Goal: Task Accomplishment & Management: Use online tool/utility

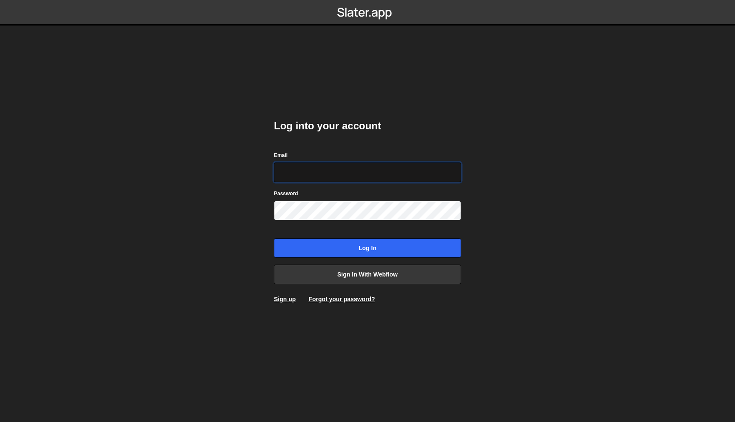
type input "[PERSON_NAME][EMAIL_ADDRESS][DOMAIN_NAME]"
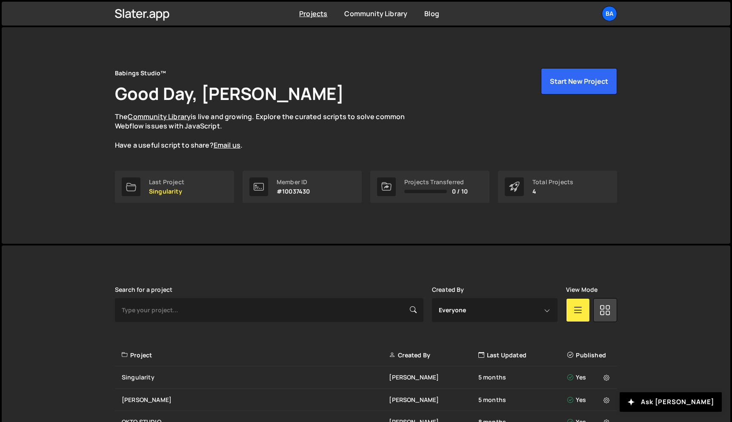
scroll to position [76, 0]
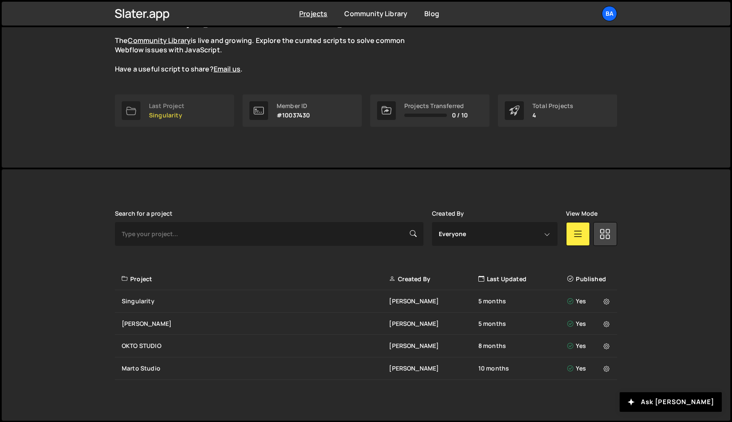
click at [169, 112] on p "Singularity" at bounding box center [166, 115] width 35 height 7
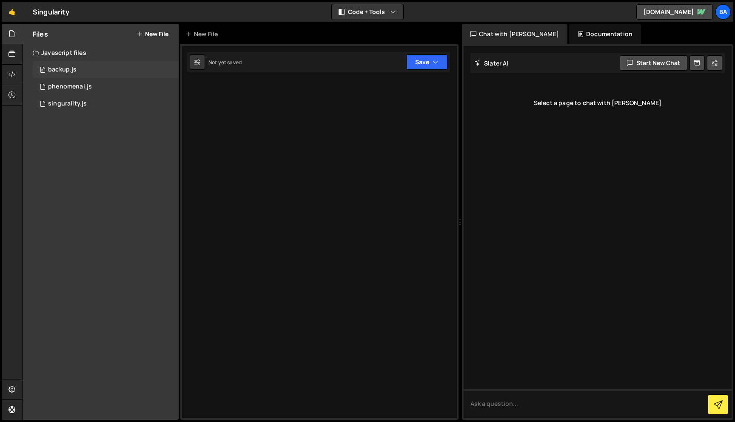
click at [81, 71] on div "0 backup.js 0" at bounding box center [106, 69] width 146 height 17
click at [81, 86] on div "phenomenal.js" at bounding box center [70, 87] width 44 height 8
click at [82, 103] on div "singurality.js" at bounding box center [67, 104] width 39 height 8
click at [90, 86] on div "phenomenal.js" at bounding box center [70, 87] width 44 height 8
click at [91, 74] on div "0 backup.js 0" at bounding box center [106, 69] width 146 height 17
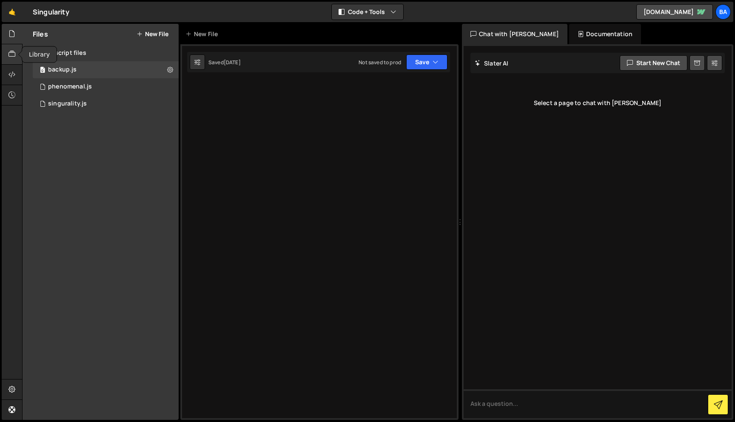
click at [16, 53] on div at bounding box center [12, 54] width 21 height 20
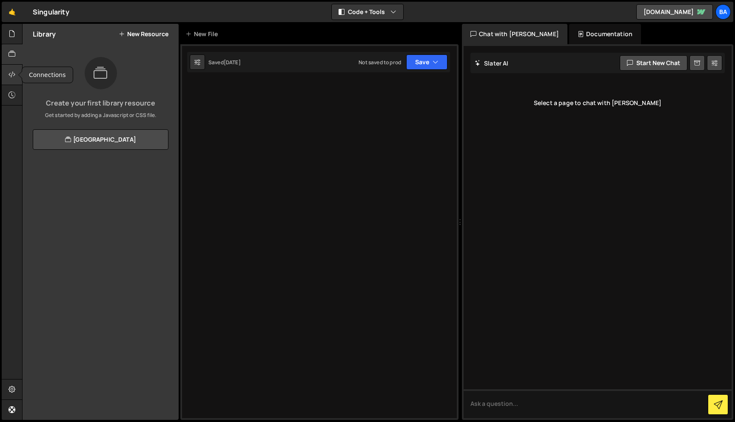
click at [13, 71] on icon at bounding box center [12, 74] width 7 height 9
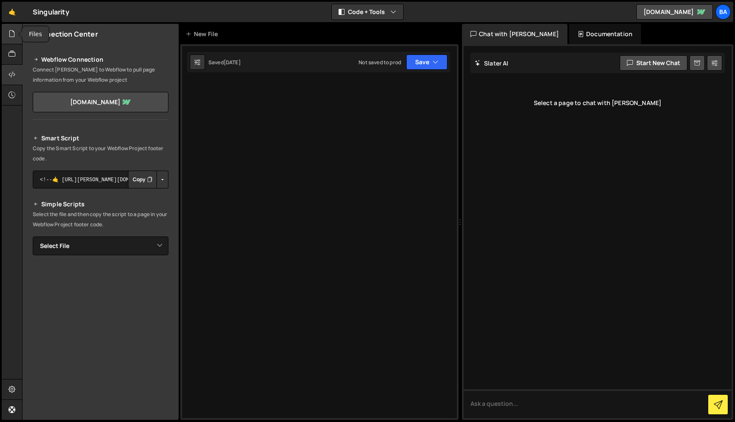
click at [15, 42] on div at bounding box center [12, 34] width 21 height 20
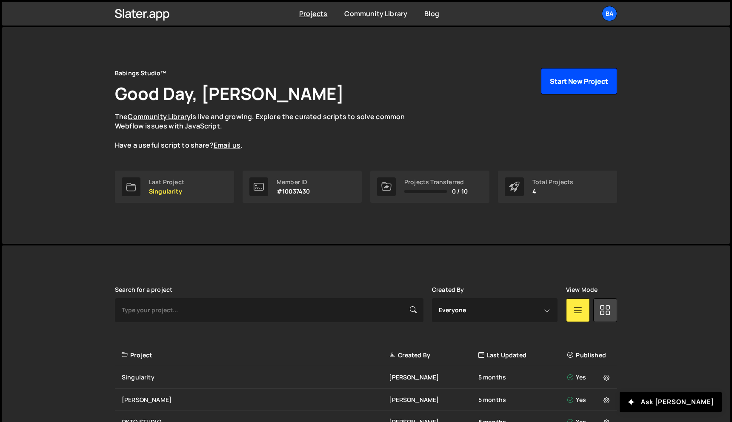
click at [581, 84] on button "Start New Project" at bounding box center [579, 81] width 76 height 26
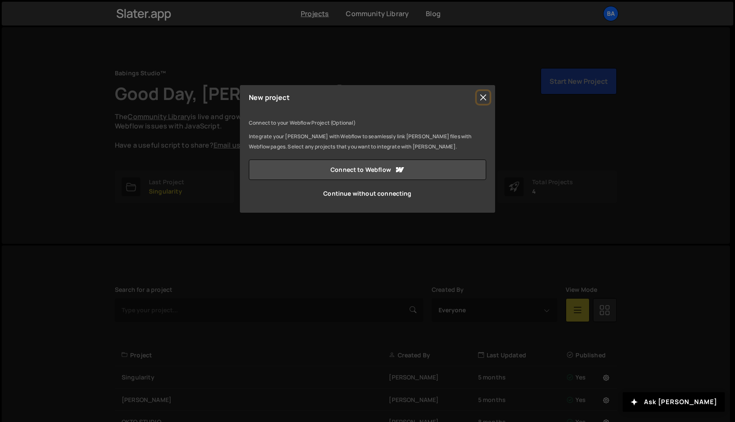
click at [482, 102] on button "Close" at bounding box center [483, 97] width 13 height 13
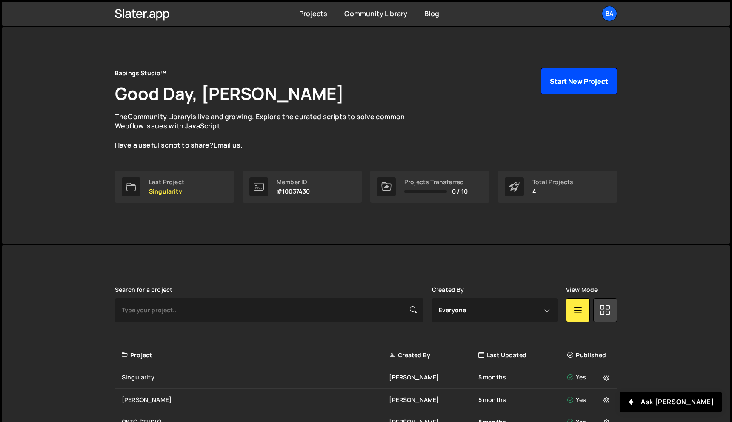
click at [576, 87] on button "Start New Project" at bounding box center [579, 81] width 76 height 26
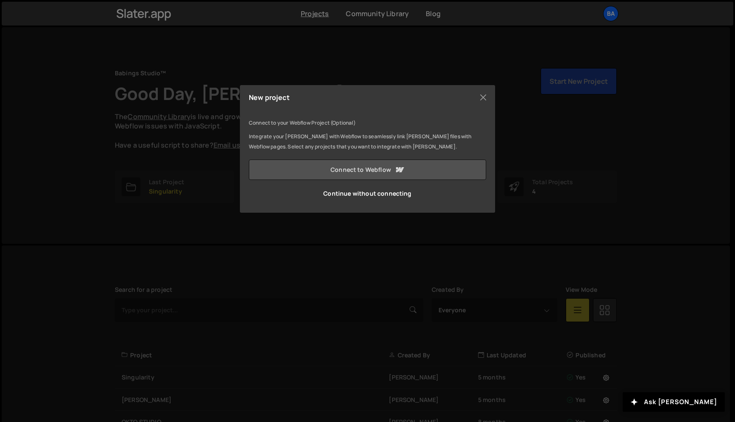
click at [350, 169] on link "Connect to Webflow" at bounding box center [367, 170] width 237 height 20
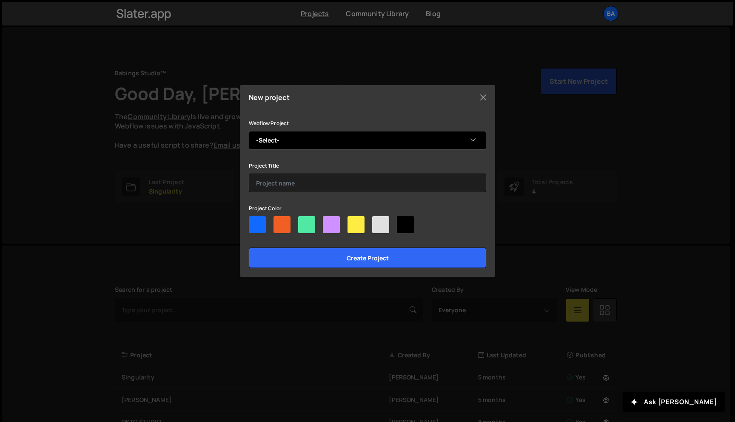
click at [376, 141] on select "-Select- Mimesis Studio" at bounding box center [367, 140] width 237 height 19
select select "68be926428c54695e916f88a"
click at [249, 131] on select "-Select- Mimesis Studio" at bounding box center [367, 140] width 237 height 19
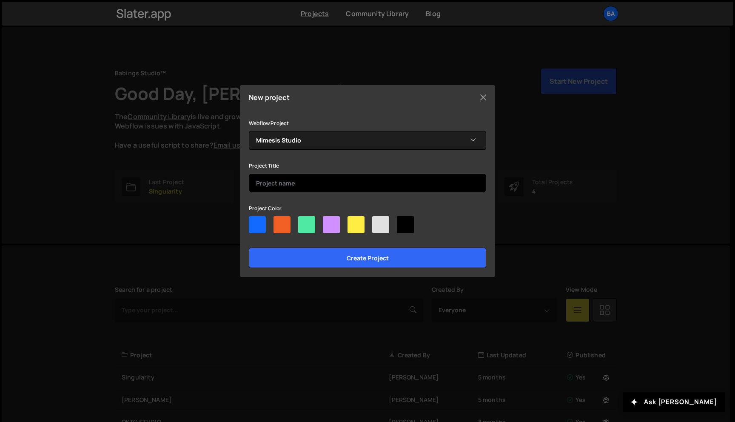
click at [336, 189] on input "text" at bounding box center [367, 183] width 237 height 19
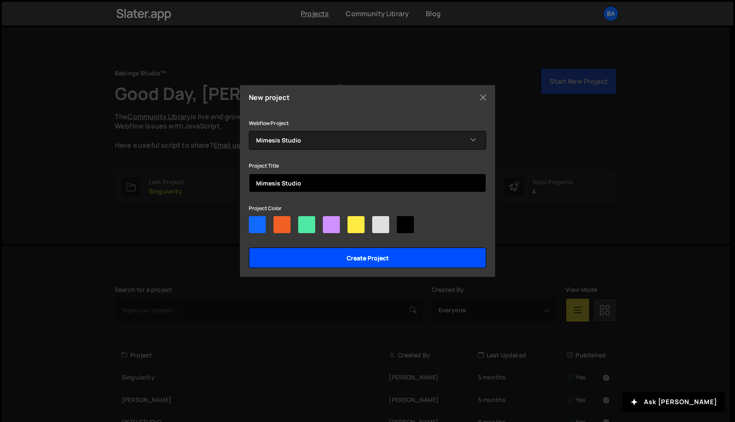
type input "Mimesis Studio"
click at [386, 256] on input "Create project" at bounding box center [367, 258] width 237 height 20
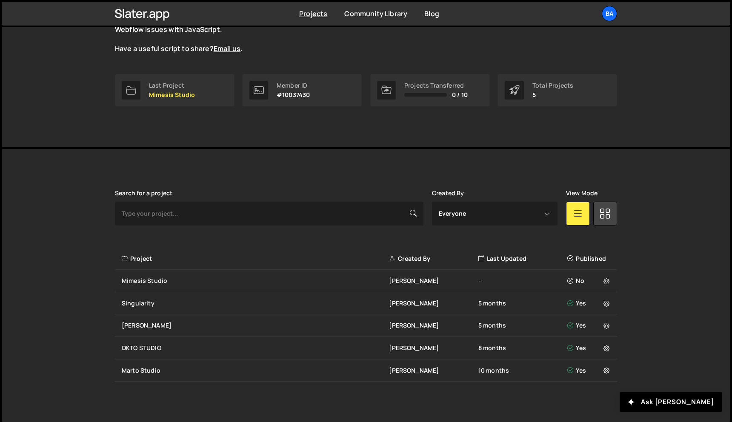
scroll to position [98, 0]
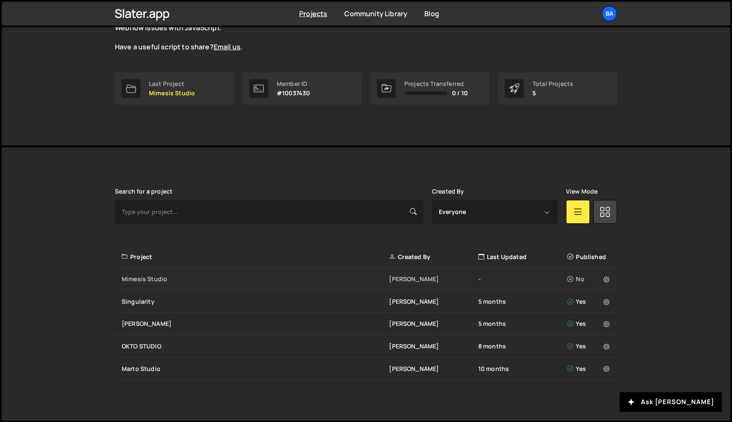
click at [156, 274] on div "Mimesis Studio [PERSON_NAME] - No" at bounding box center [366, 279] width 502 height 23
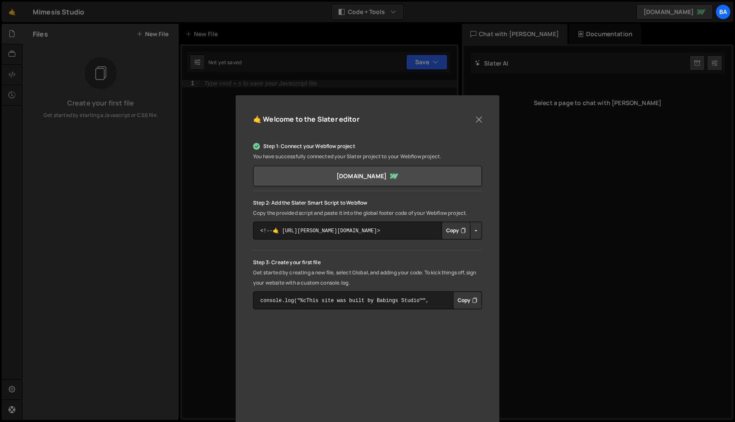
click at [476, 112] on div "🤙 Welcome to the [PERSON_NAME] editor Step 1: Connect your Webflow project You …" at bounding box center [368, 283] width 264 height 377
click at [473, 119] on button "Close" at bounding box center [479, 119] width 13 height 13
